Goal: Information Seeking & Learning: Learn about a topic

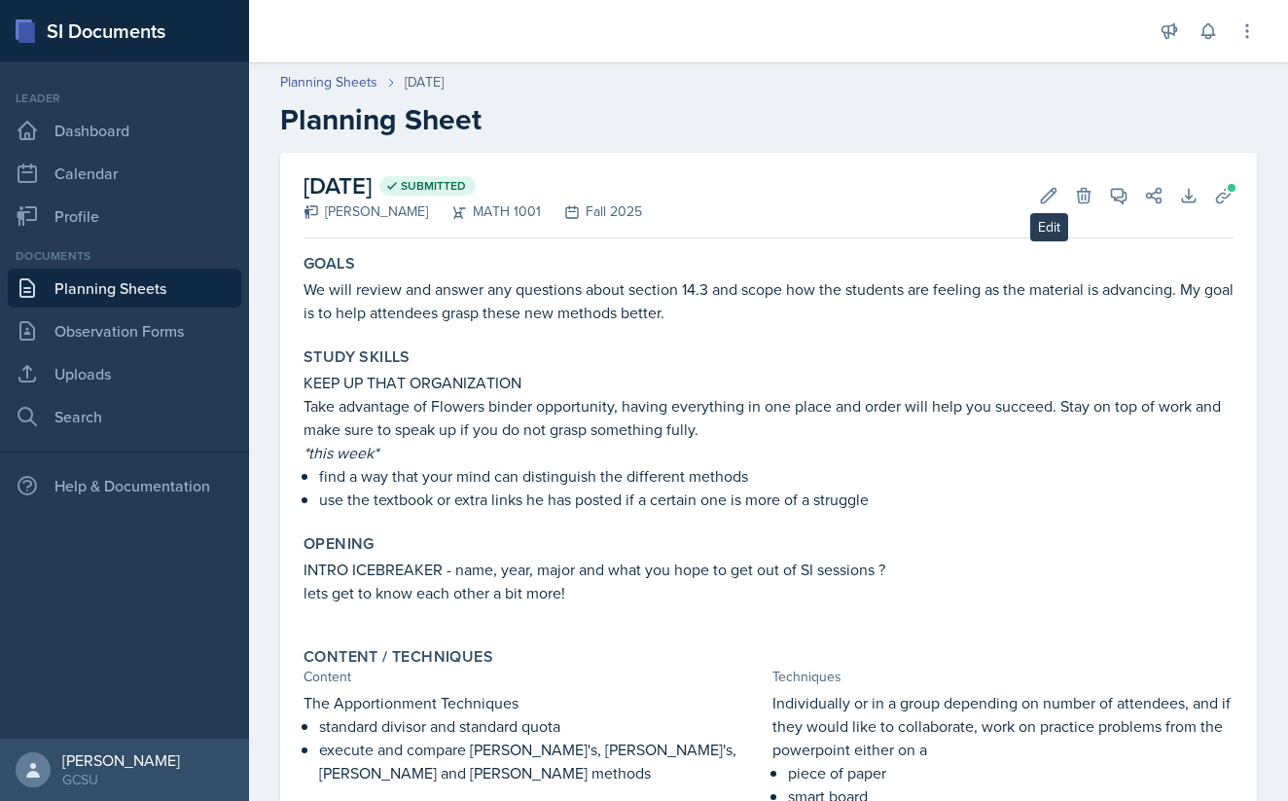
click at [1028, 199] on div "Edit Delete" at bounding box center [1059, 195] width 70 height 19
click at [1044, 198] on icon at bounding box center [1049, 195] width 15 height 15
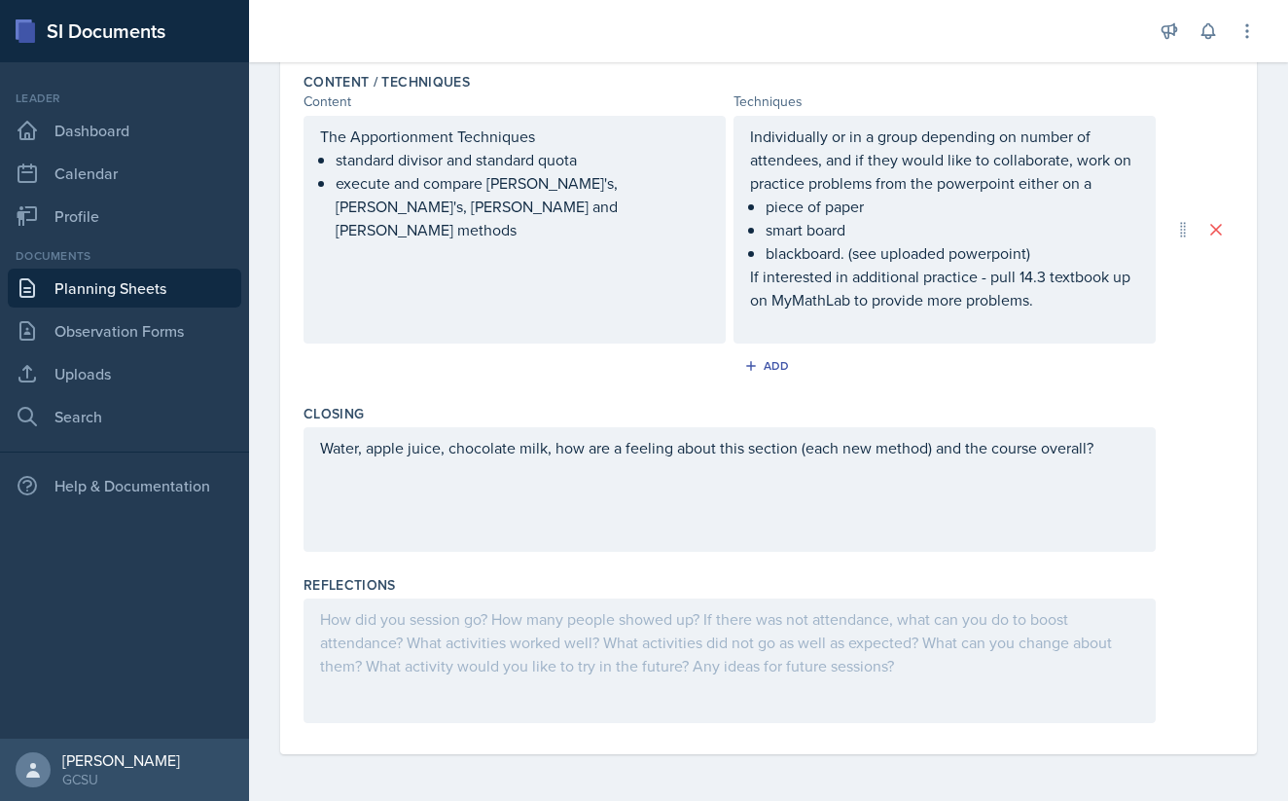
scroll to position [679, 0]
click at [600, 663] on div at bounding box center [730, 660] width 852 height 125
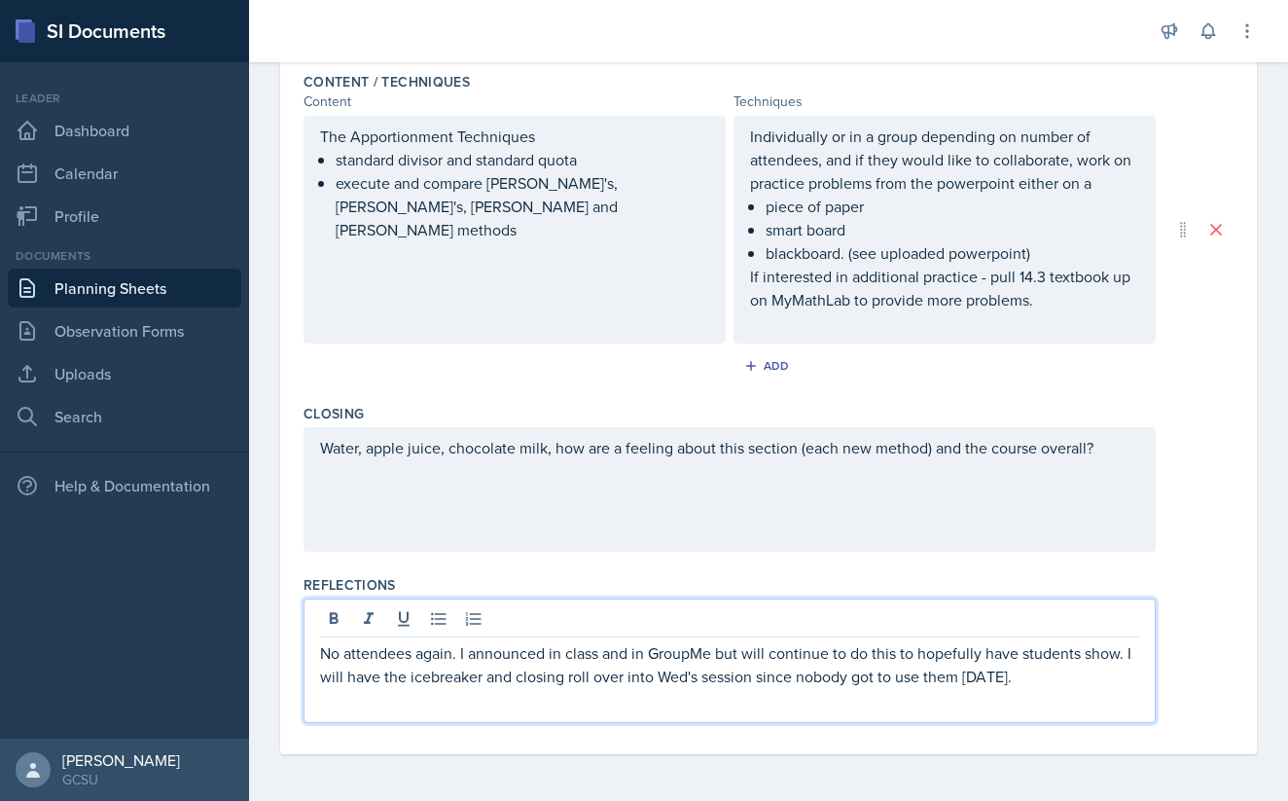
click at [603, 656] on p "No attendees again. I announced in class and in GroupMe but will continue to do…" at bounding box center [729, 664] width 819 height 47
click at [888, 654] on p "No attendees again. I announced in class and wrote on the board and in GroupMe …" at bounding box center [729, 676] width 819 height 70
click at [896, 679] on p "No attendees again. I announced in class and wrote on the board and in GroupMe …" at bounding box center [729, 676] width 819 height 70
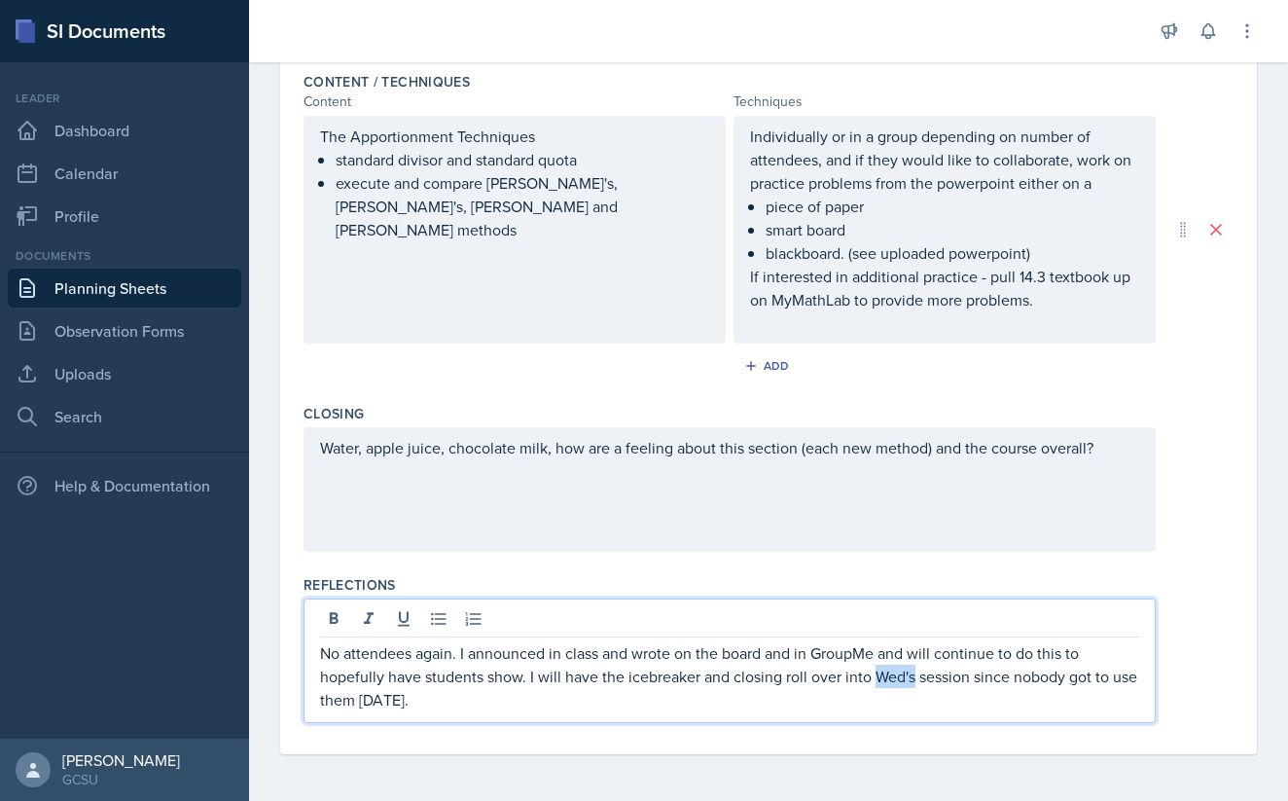
click at [896, 679] on p "No attendees again. I announced in class and wrote on the board and in GroupMe …" at bounding box center [729, 676] width 819 height 70
click at [989, 685] on p "No attendees again. I announced in class and wrote on the board and in GroupMe …" at bounding box center [729, 676] width 819 height 70
click at [988, 684] on p "No attendees again. I announced in class and wrote on the board and in GroupMe …" at bounding box center [729, 676] width 819 height 70
click at [992, 686] on p "No attendees again. I announced in class and wrote on the board and in GroupMe …" at bounding box center [729, 676] width 819 height 70
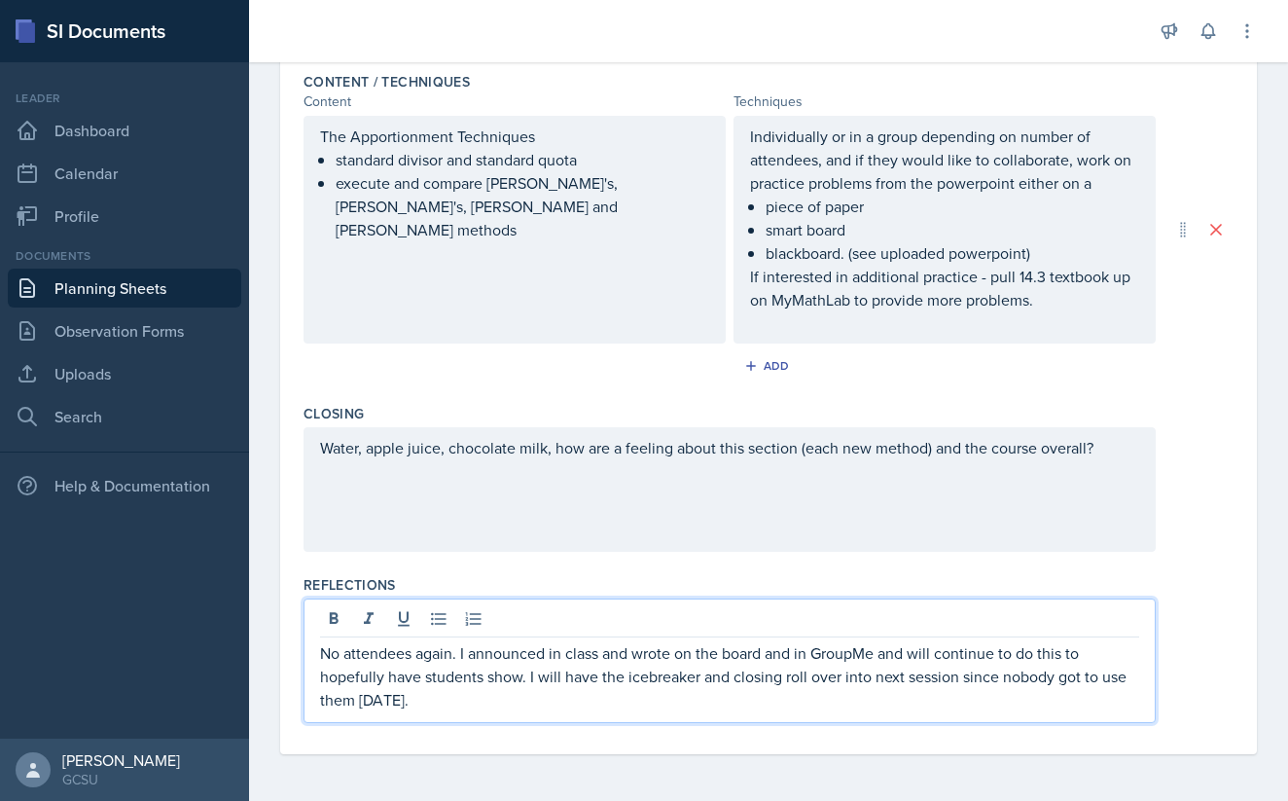
click at [567, 719] on div "No attendees again. I announced in class and wrote on the board and in GroupMe …" at bounding box center [730, 660] width 852 height 125
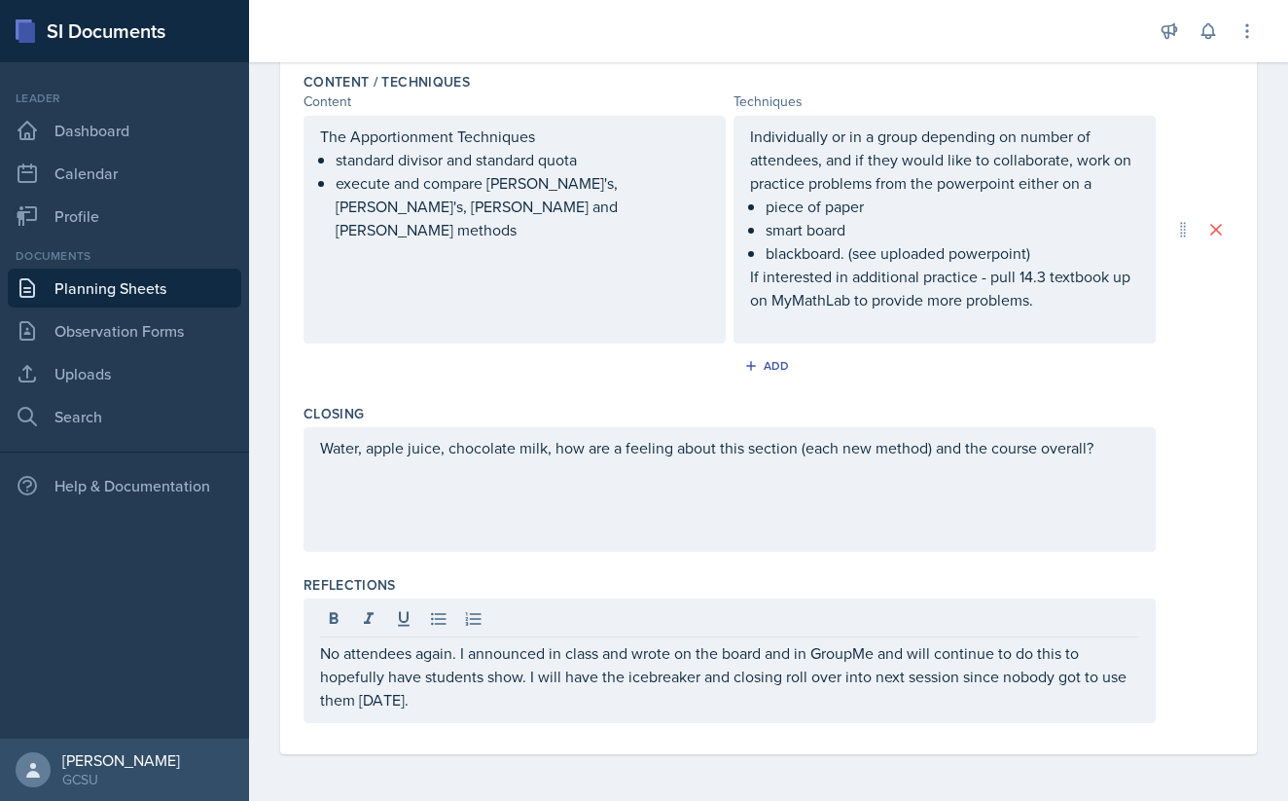
click at [574, 711] on div "No attendees again. I announced in class and wrote on the board and in GroupMe …" at bounding box center [730, 660] width 852 height 125
